Goal: Task Accomplishment & Management: Manage account settings

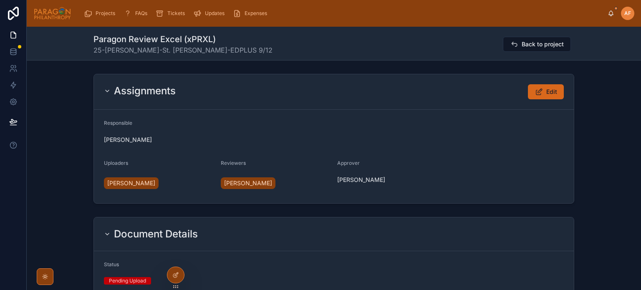
click at [99, 15] on span "Projects" at bounding box center [106, 13] width 20 height 7
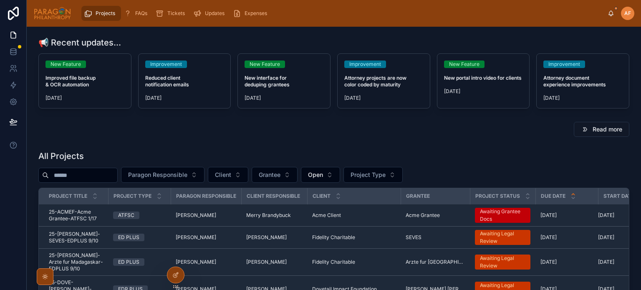
click at [95, 174] on input "text" at bounding box center [83, 175] width 68 height 12
type input "*****"
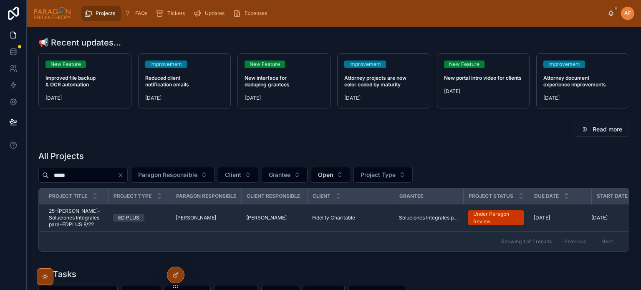
click at [153, 221] on td "ED PLUS" at bounding box center [139, 217] width 63 height 27
click at [151, 215] on div "ED PLUS" at bounding box center [139, 218] width 53 height 8
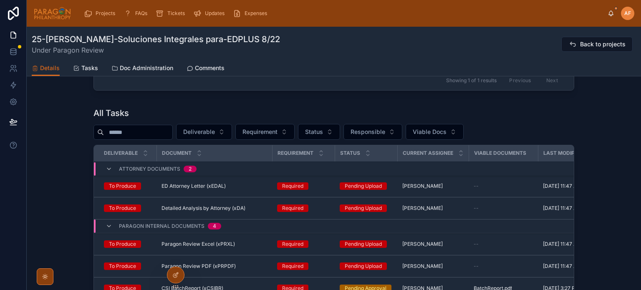
scroll to position [83, 0]
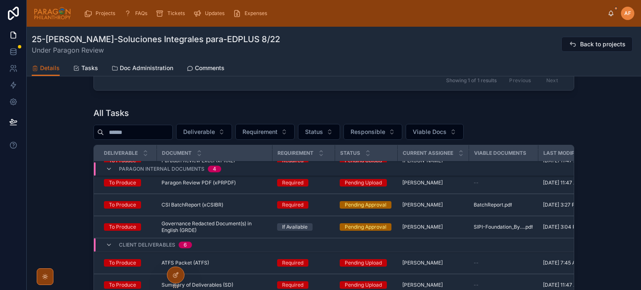
click at [244, 207] on div "CSI BatchReport (xCSIBR) CSI BatchReport (xCSIBR)" at bounding box center [214, 205] width 106 height 7
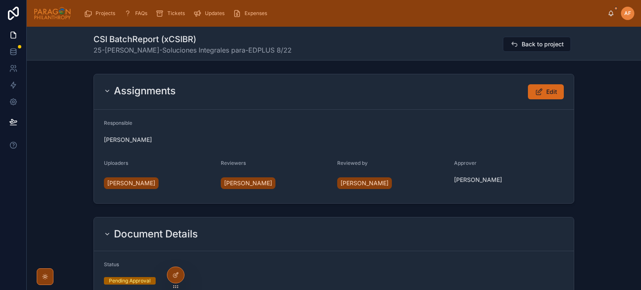
click at [549, 88] on span "Edit" at bounding box center [551, 92] width 11 height 8
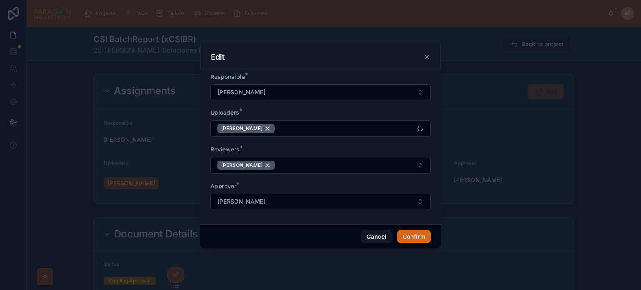
click at [261, 202] on button "[PERSON_NAME]" at bounding box center [320, 202] width 220 height 16
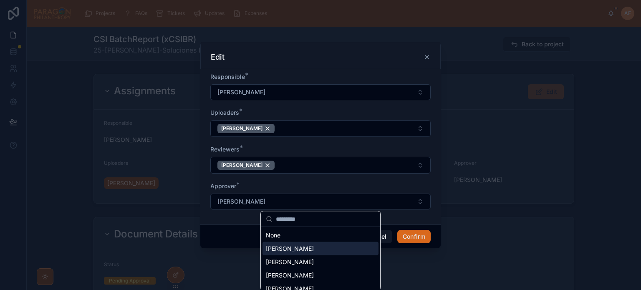
click at [276, 245] on span "[PERSON_NAME]" at bounding box center [290, 249] width 48 height 8
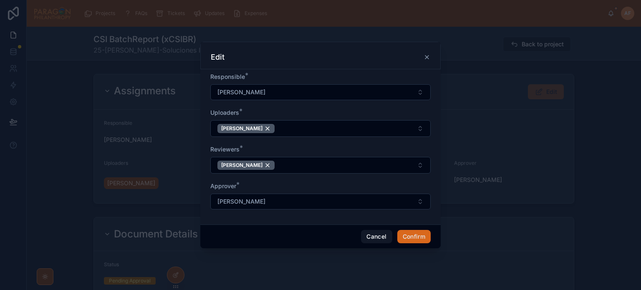
click at [404, 235] on button "Confirm" at bounding box center [413, 236] width 33 height 13
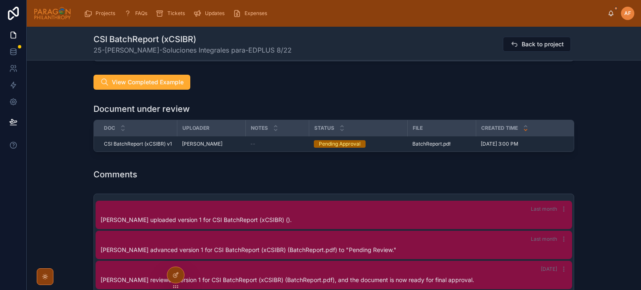
scroll to position [1377, 0]
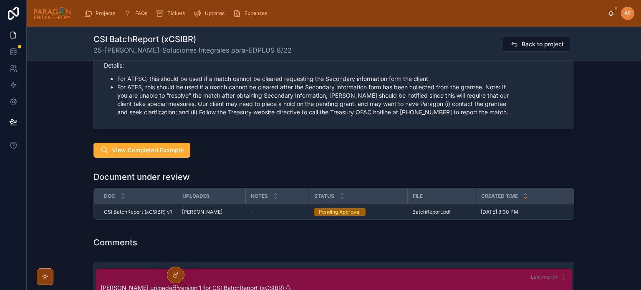
click at [0, 0] on span "Reject" at bounding box center [0, 0] width 0 height 0
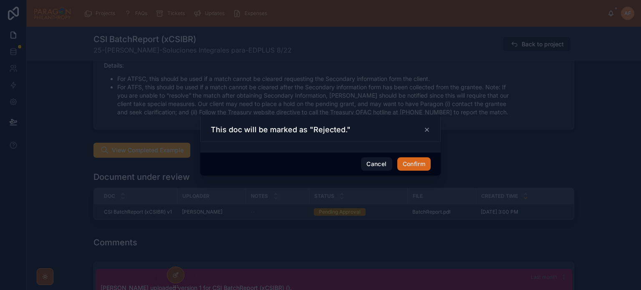
click at [416, 164] on button "Confirm" at bounding box center [413, 163] width 33 height 13
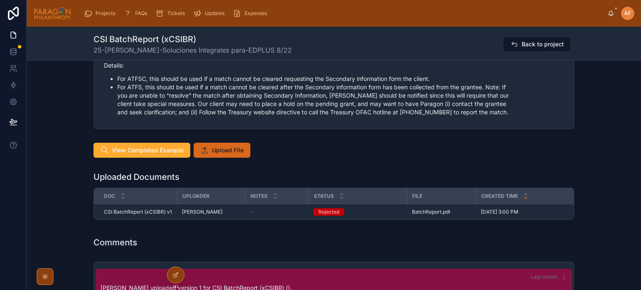
click at [235, 146] on span "Upload File" at bounding box center [228, 150] width 32 height 8
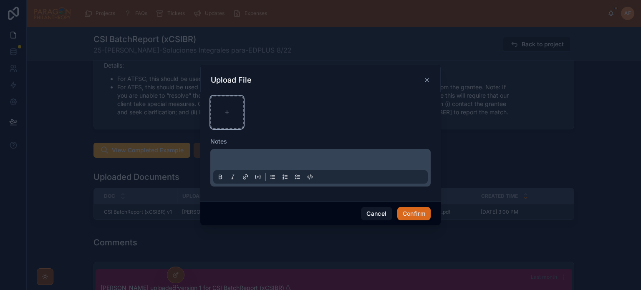
click at [237, 102] on div at bounding box center [226, 112] width 33 height 33
type input "**********"
click at [412, 215] on button "Confirm" at bounding box center [413, 213] width 33 height 13
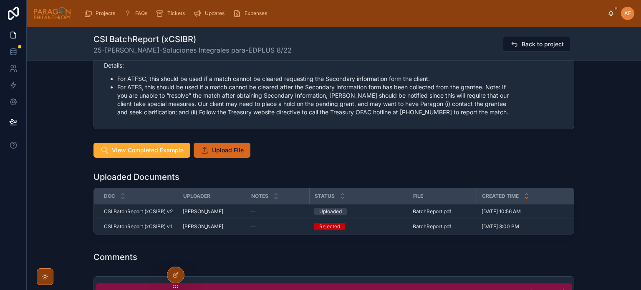
click at [0, 0] on span "Advance" at bounding box center [0, 0] width 0 height 0
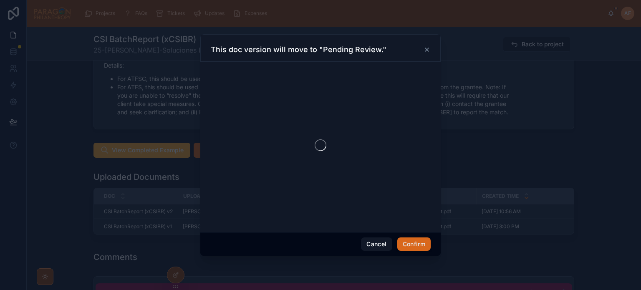
scroll to position [8, 0]
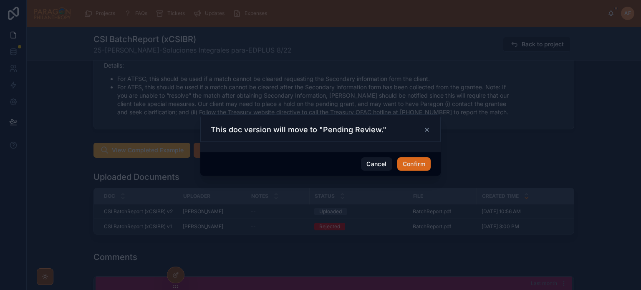
click at [405, 165] on button "Confirm" at bounding box center [413, 163] width 33 height 13
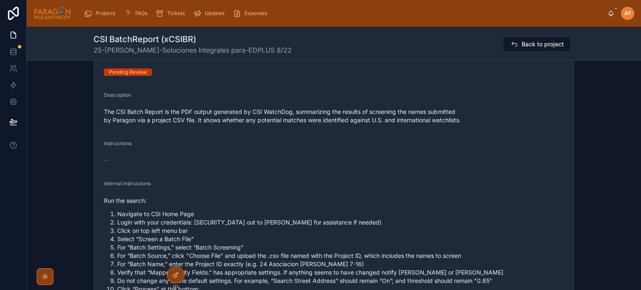
scroll to position [0, 0]
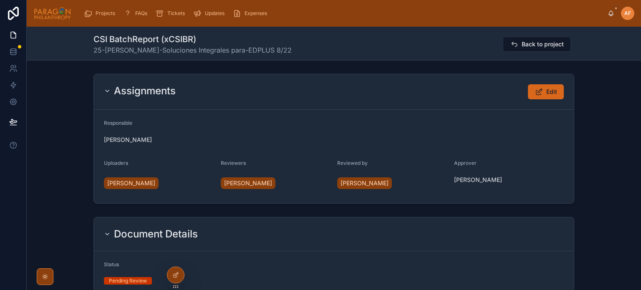
click at [538, 91] on icon at bounding box center [539, 92] width 9 height 8
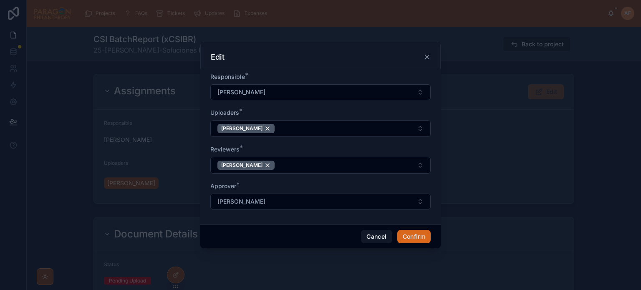
click at [260, 167] on div "[PERSON_NAME]" at bounding box center [245, 165] width 57 height 9
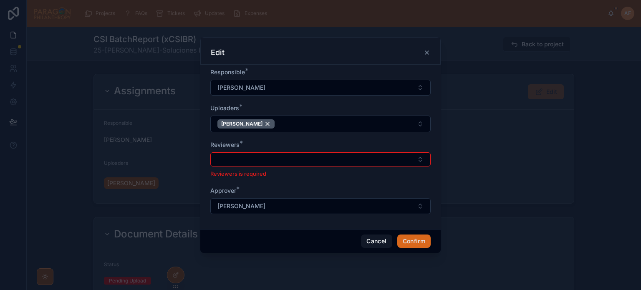
click at [260, 163] on button "Select Button" at bounding box center [320, 159] width 220 height 14
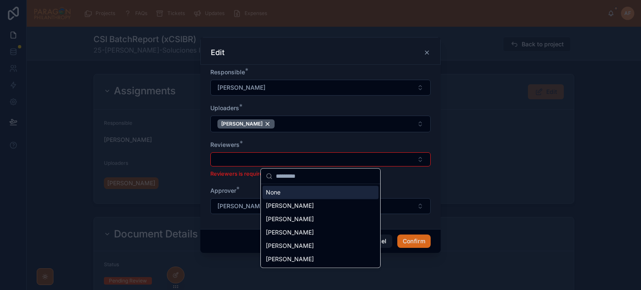
click at [260, 159] on button "Select Button" at bounding box center [320, 159] width 220 height 14
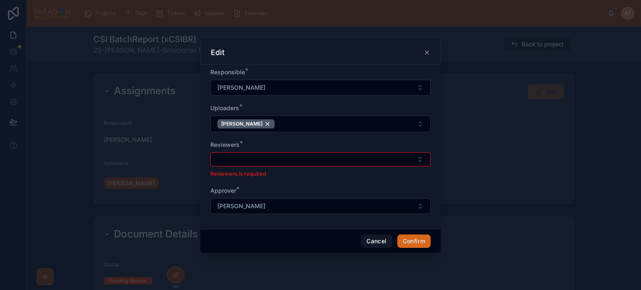
click at [257, 163] on button "Select Button" at bounding box center [320, 159] width 220 height 14
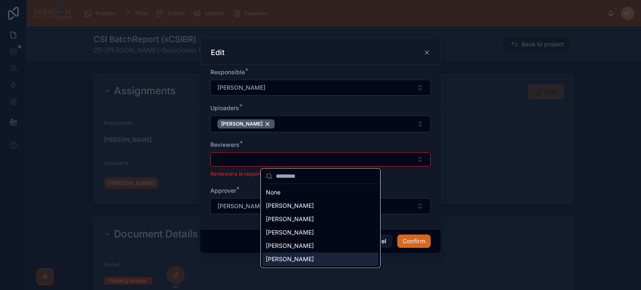
click at [287, 257] on span "[PERSON_NAME]" at bounding box center [290, 259] width 48 height 8
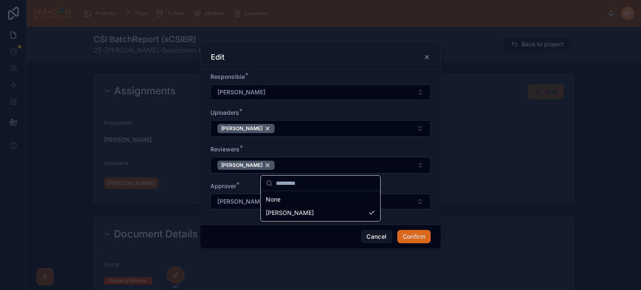
click at [252, 197] on button "[PERSON_NAME]" at bounding box center [320, 202] width 220 height 16
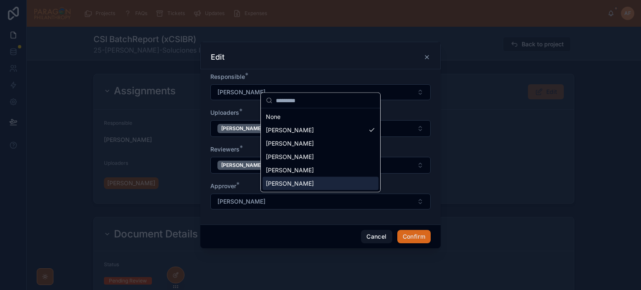
click at [292, 183] on span "[PERSON_NAME]" at bounding box center [290, 183] width 48 height 8
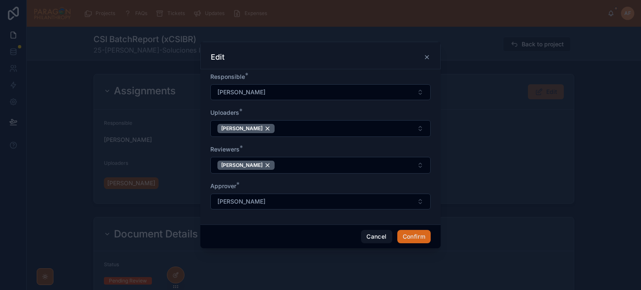
click at [412, 232] on button "Confirm" at bounding box center [413, 236] width 33 height 13
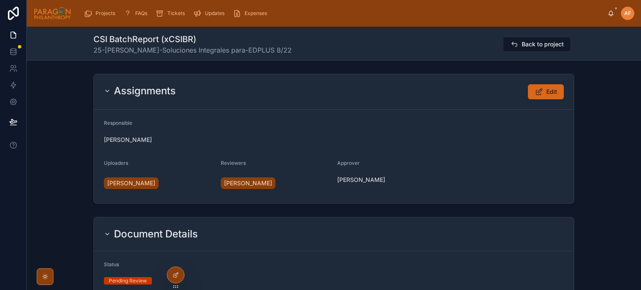
click at [527, 42] on span "Back to project" at bounding box center [543, 44] width 42 height 8
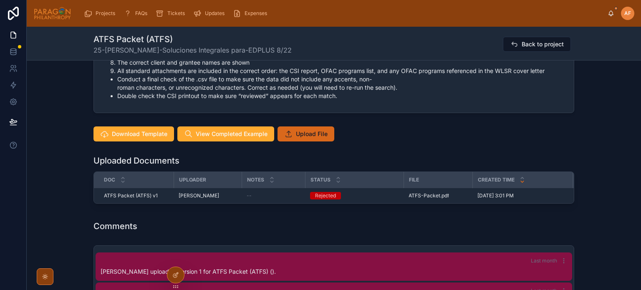
scroll to position [709, 0]
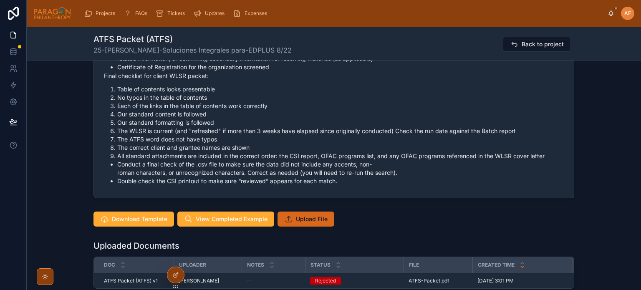
click at [308, 222] on span "Upload File" at bounding box center [312, 219] width 32 height 8
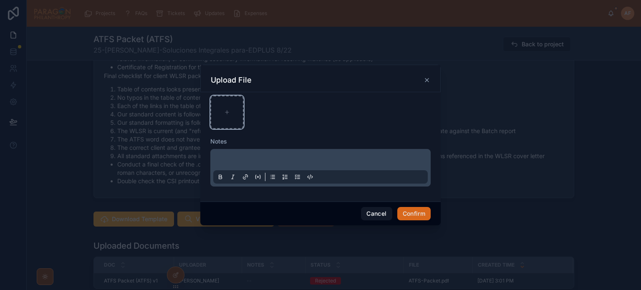
click at [243, 111] on div at bounding box center [226, 112] width 33 height 33
type input "**********"
click at [414, 214] on button "Confirm" at bounding box center [413, 213] width 33 height 13
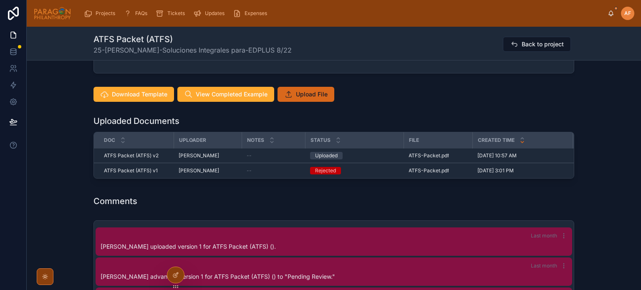
scroll to position [835, 0]
click at [541, 144] on div "Created Time" at bounding box center [523, 140] width 100 height 16
click at [0, 0] on span "Advance" at bounding box center [0, 0] width 0 height 0
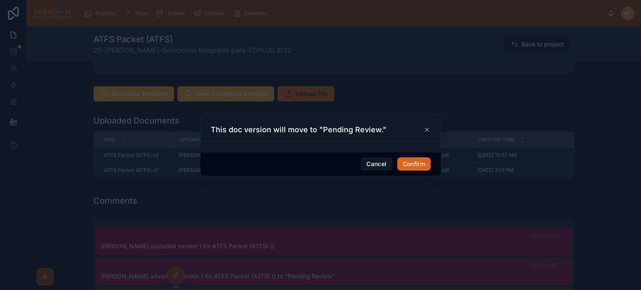
click at [423, 166] on button "Confirm" at bounding box center [413, 163] width 33 height 13
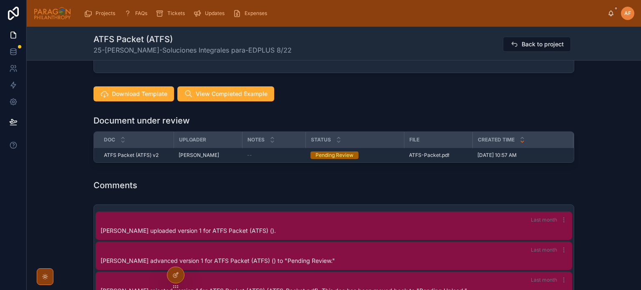
scroll to position [8, 0]
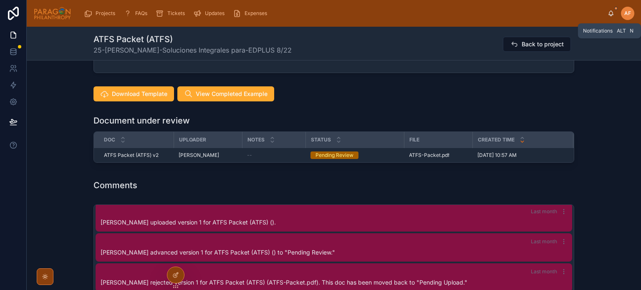
click at [610, 14] on icon at bounding box center [611, 13] width 7 height 7
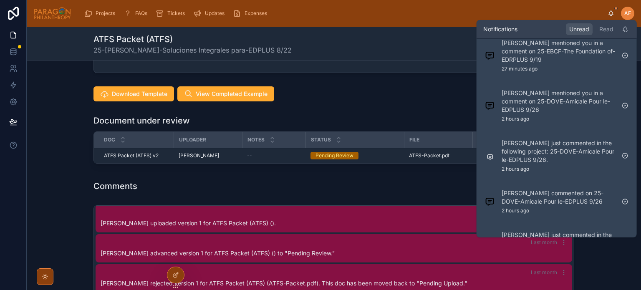
scroll to position [0, 0]
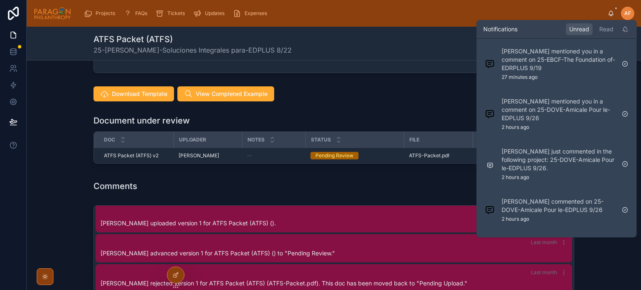
click at [553, 50] on p "[PERSON_NAME] mentioned you in a comment on 25-EBCF-The Foundation of-EDRPLUS 9…" at bounding box center [558, 59] width 113 height 25
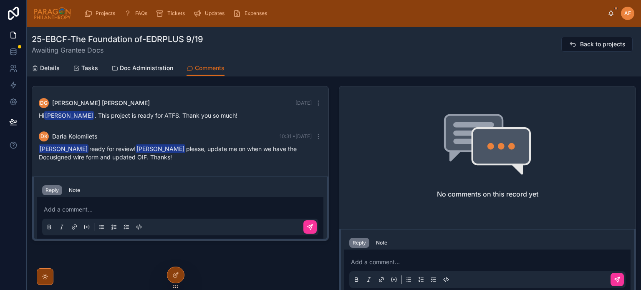
scroll to position [42, 0]
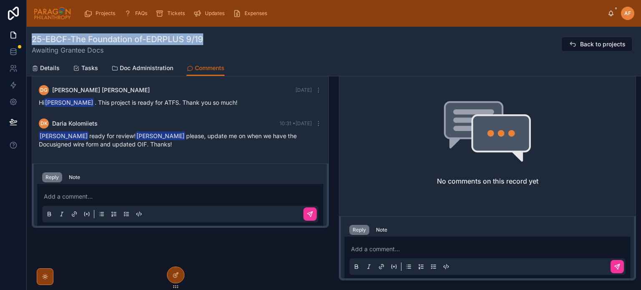
drag, startPoint x: 207, startPoint y: 36, endPoint x: 33, endPoint y: 43, distance: 174.1
click at [33, 43] on div "25-EBCF-The Foundation of-EDRPLUS 9/19 Awaiting Grantee Docs Back to projects" at bounding box center [334, 44] width 604 height 22
copy h1 "25-EBCF-The Foundation of-EDRPLUS 9/19"
click at [47, 69] on span "Details" at bounding box center [50, 68] width 20 height 8
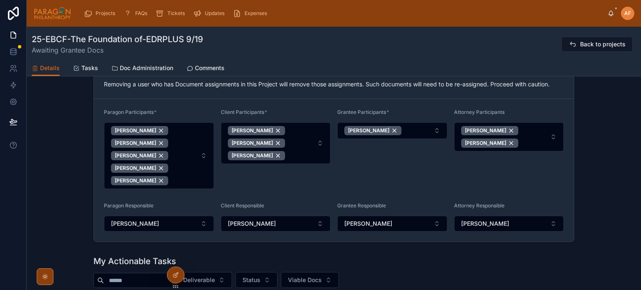
scroll to position [459, 0]
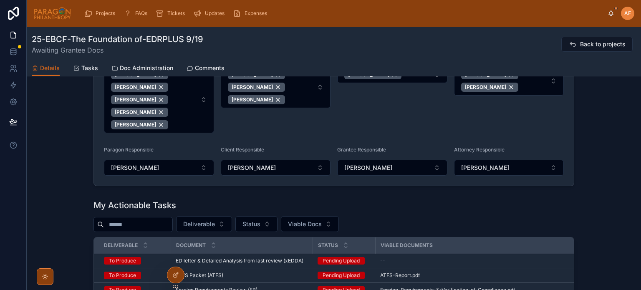
click at [191, 166] on button "[PERSON_NAME]" at bounding box center [159, 168] width 110 height 16
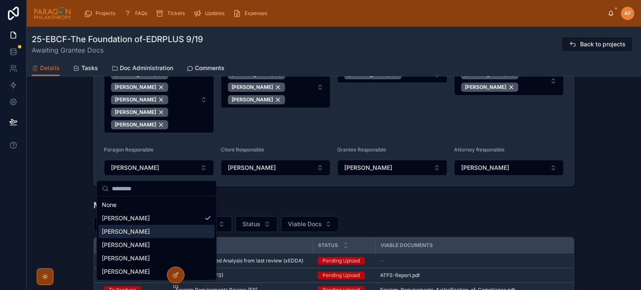
click at [140, 232] on span "[PERSON_NAME]" at bounding box center [126, 231] width 48 height 8
